Goal: Find specific page/section: Find specific page/section

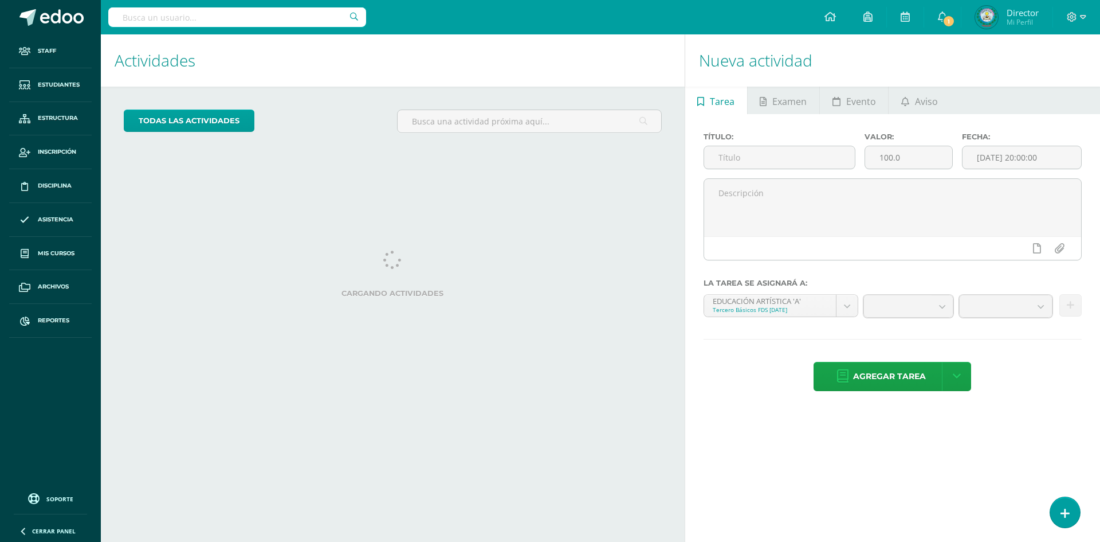
click at [175, 13] on input "text" at bounding box center [237, 16] width 258 height 19
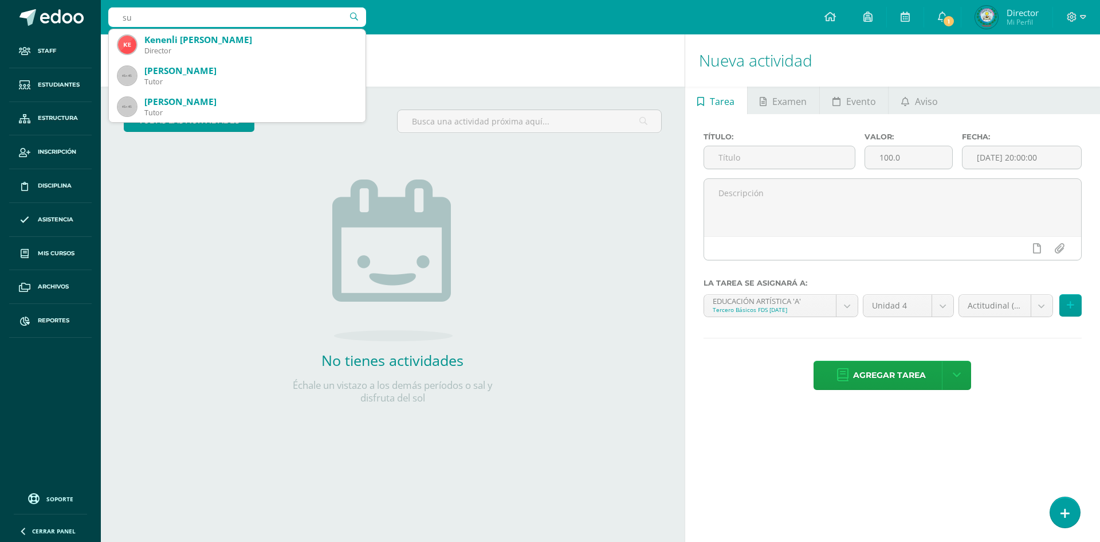
type input "s"
type input "[PERSON_NAME]"
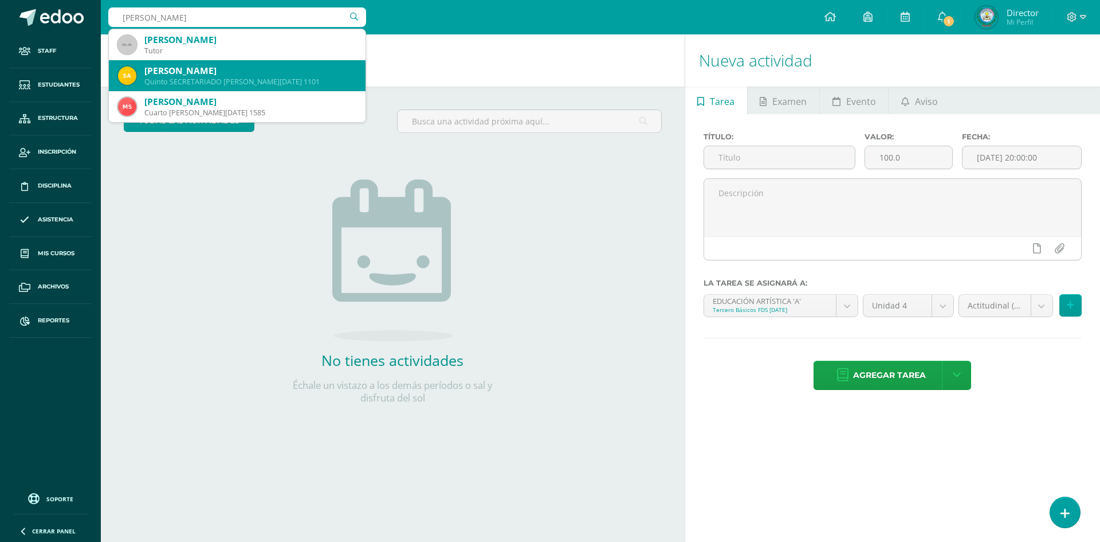
click at [227, 75] on div "[PERSON_NAME]" at bounding box center [250, 71] width 212 height 12
